Goal: Information Seeking & Learning: Learn about a topic

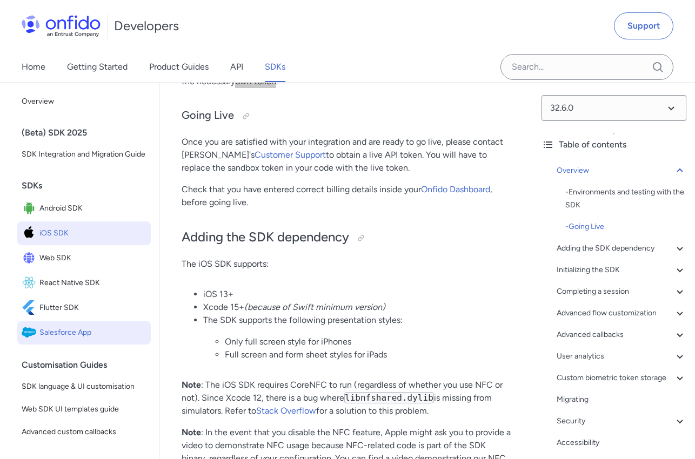
scroll to position [638, 0]
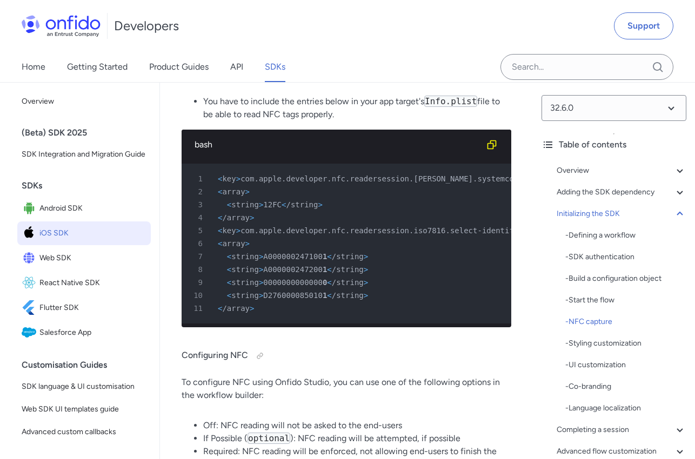
scroll to position [0, 185]
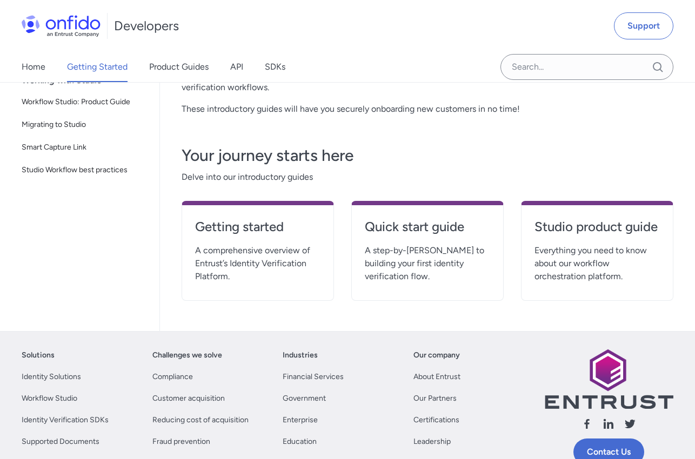
scroll to position [202, 0]
click at [277, 65] on link "SDKs" at bounding box center [275, 67] width 21 height 30
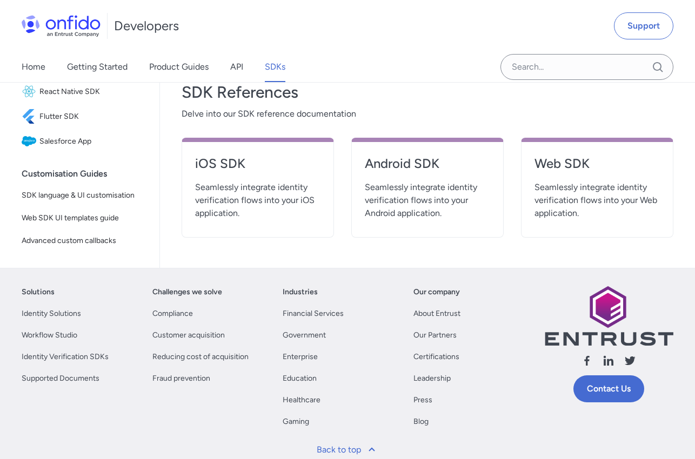
scroll to position [444, 0]
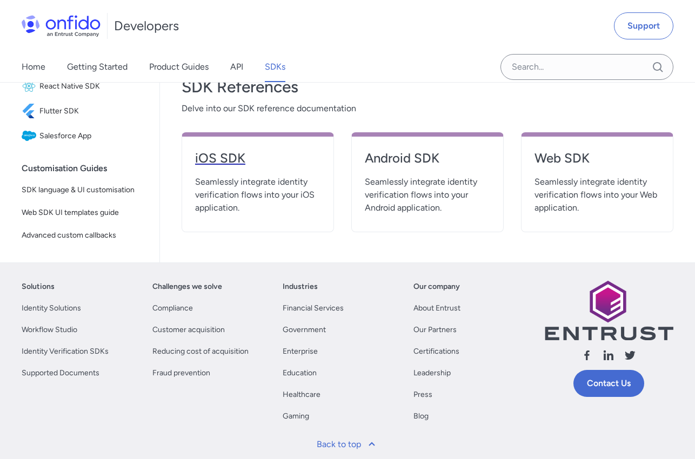
click at [210, 158] on h4 "iOS SDK" at bounding box center [257, 158] width 125 height 17
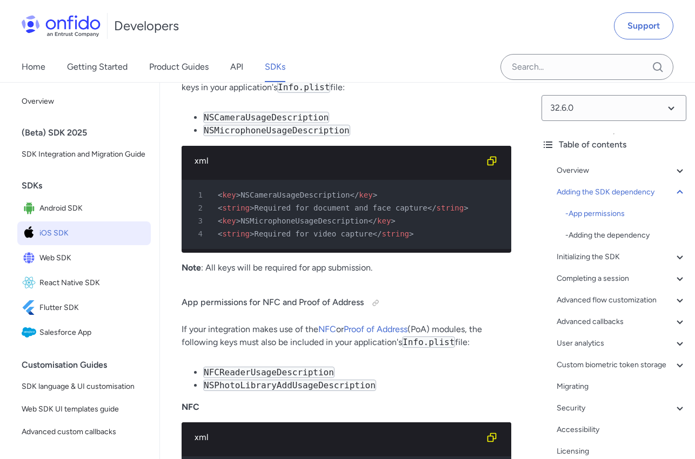
scroll to position [1105, 0]
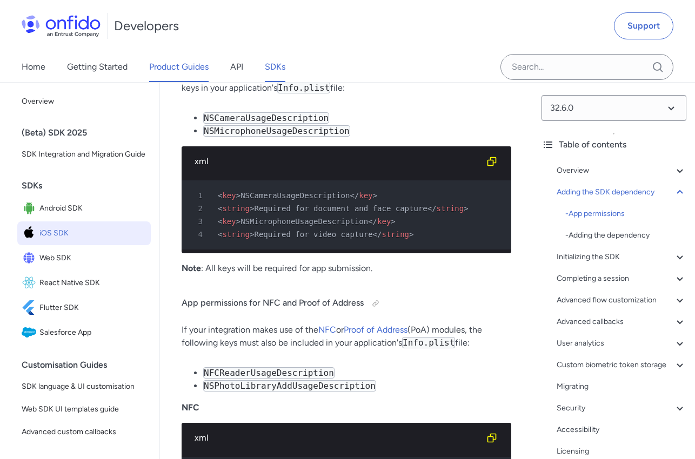
click at [181, 69] on link "Product Guides" at bounding box center [178, 67] width 59 height 30
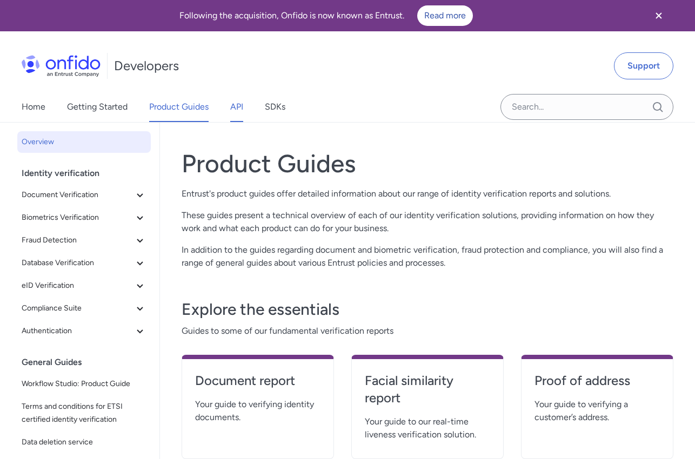
click at [238, 104] on link "API" at bounding box center [236, 107] width 13 height 30
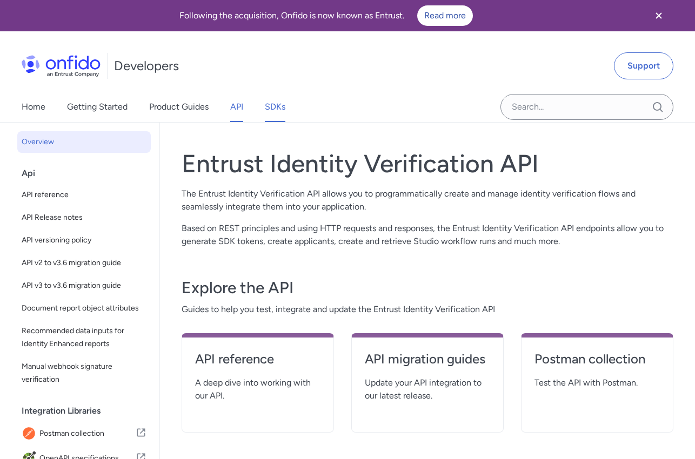
click at [272, 111] on link "SDKs" at bounding box center [275, 107] width 21 height 30
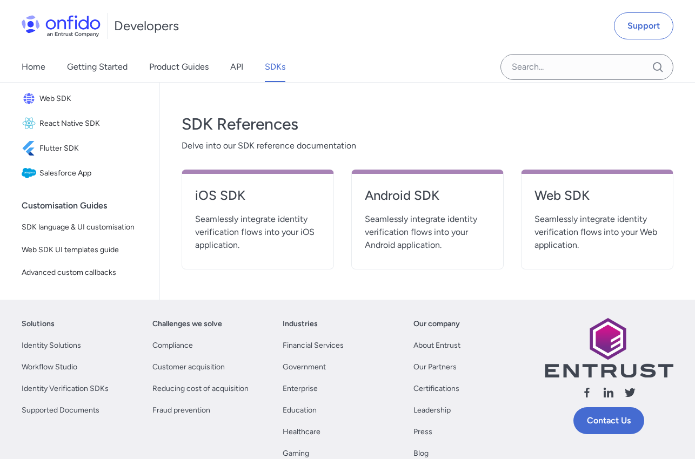
scroll to position [411, 0]
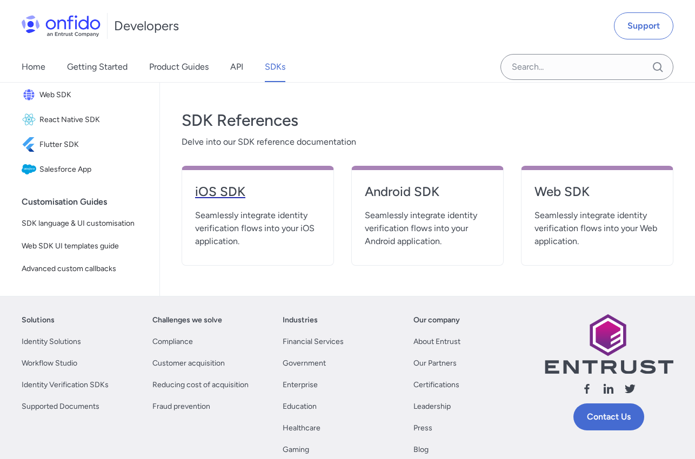
click at [225, 193] on h4 "iOS SDK" at bounding box center [257, 191] width 125 height 17
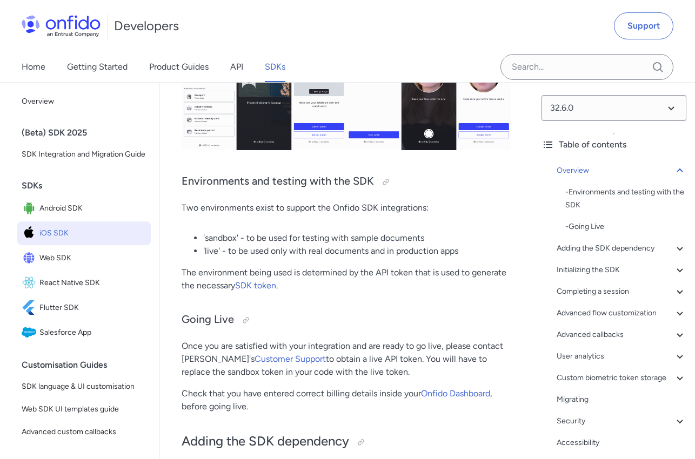
scroll to position [431, 0]
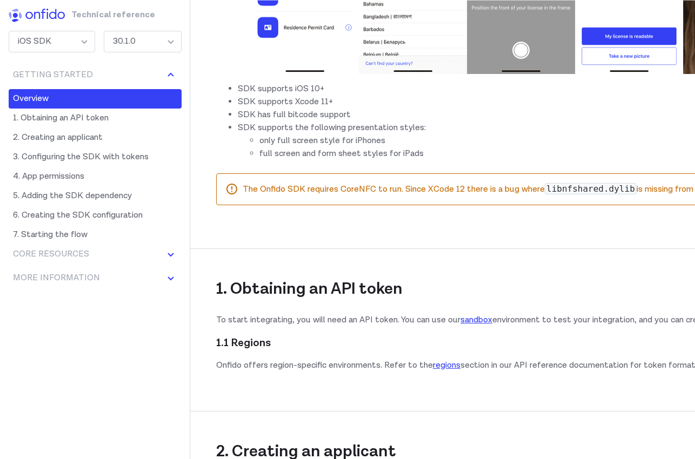
scroll to position [527, 0]
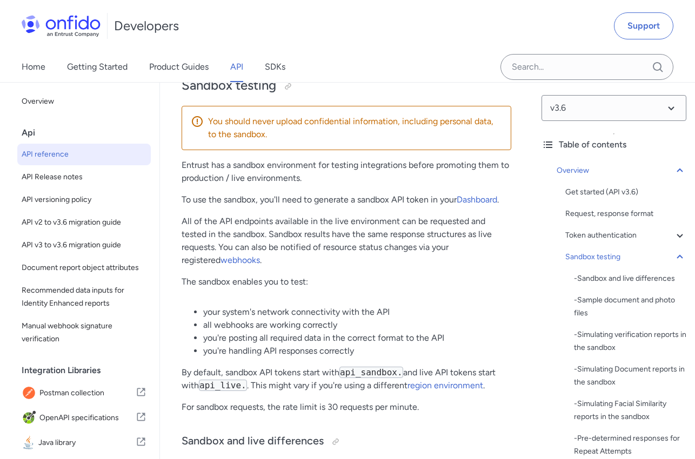
scroll to position [1919, 0]
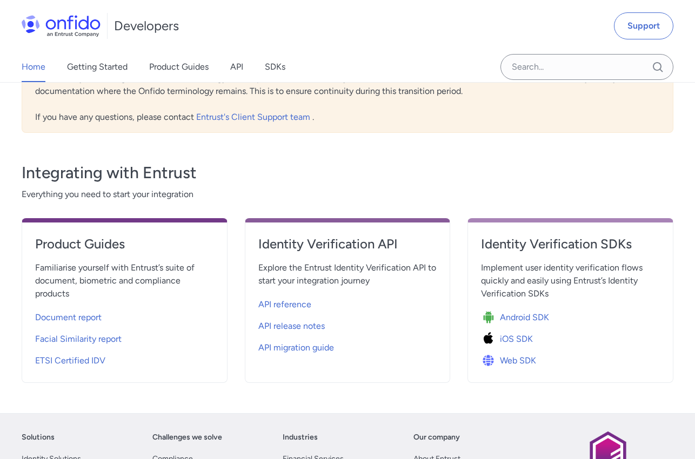
scroll to position [297, 0]
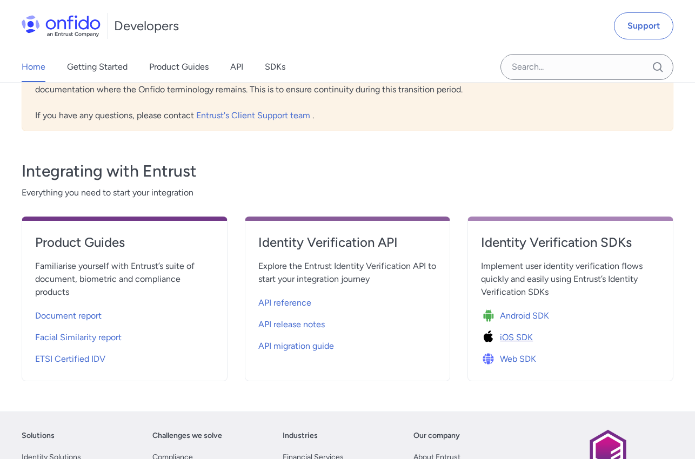
click at [510, 338] on span "iOS SDK" at bounding box center [516, 337] width 33 height 13
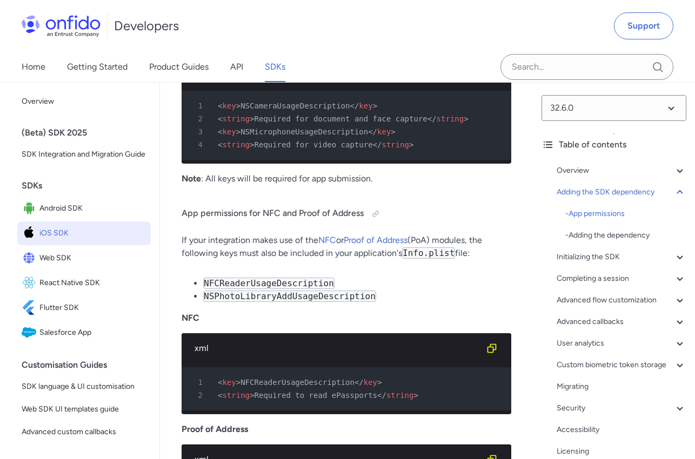
scroll to position [1201, 0]
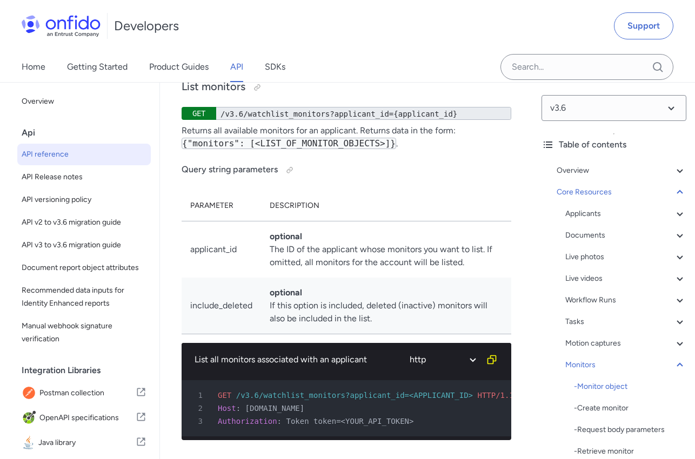
scroll to position [41830, 0]
